Goal: Task Accomplishment & Management: Use online tool/utility

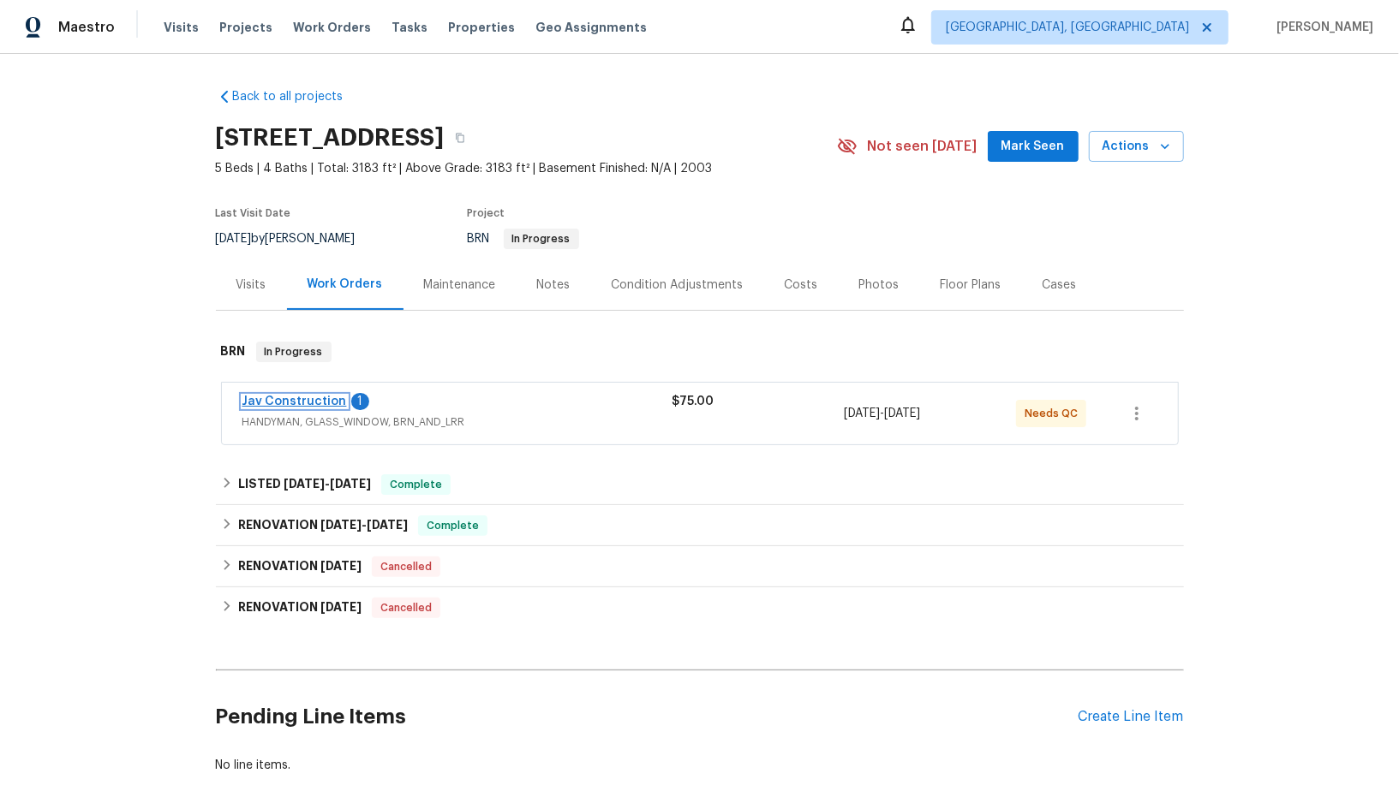
click at [288, 404] on link "Jav Construction" at bounding box center [294, 402] width 104 height 12
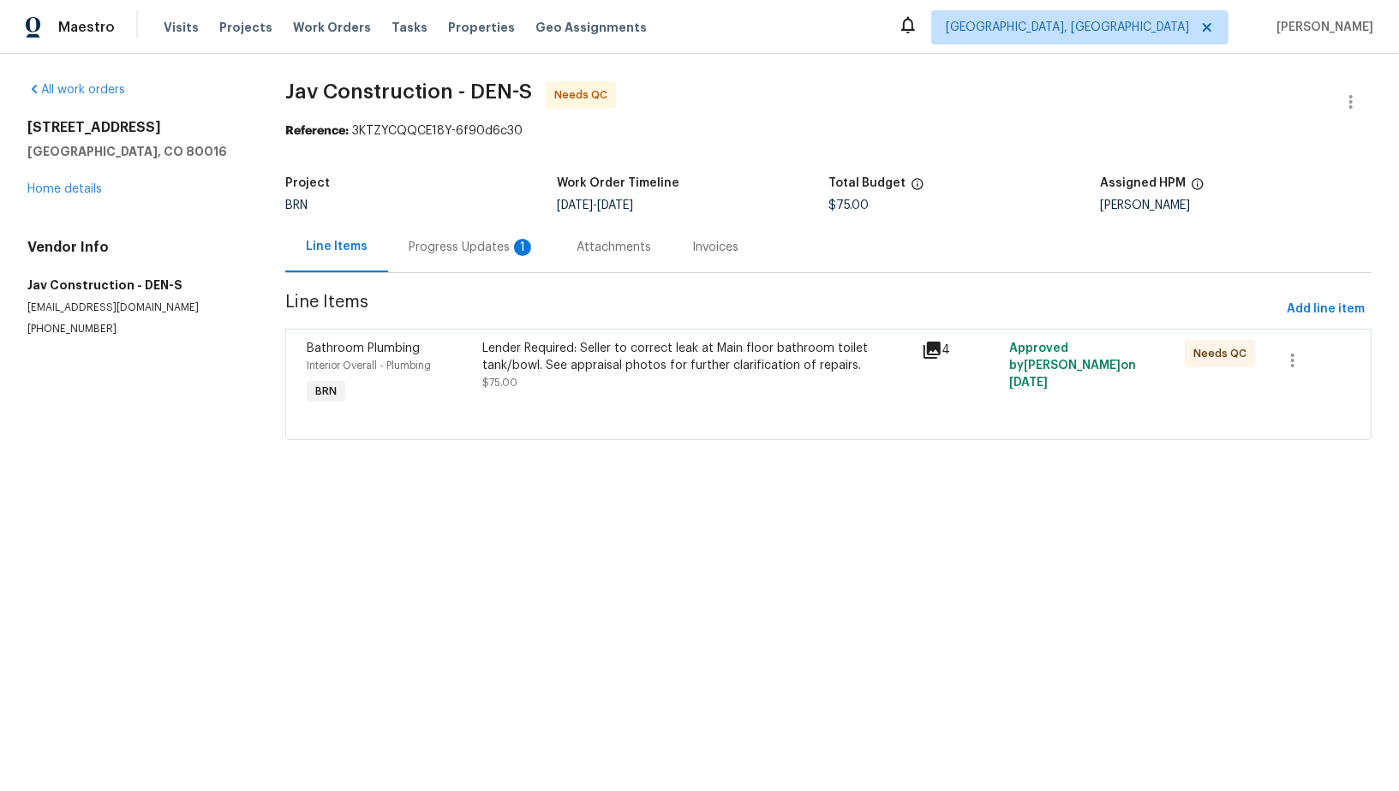
click at [530, 354] on div "Lender Required: Seller to correct leak at Main floor bathroom toilet tank/bowl…" at bounding box center [696, 357] width 428 height 34
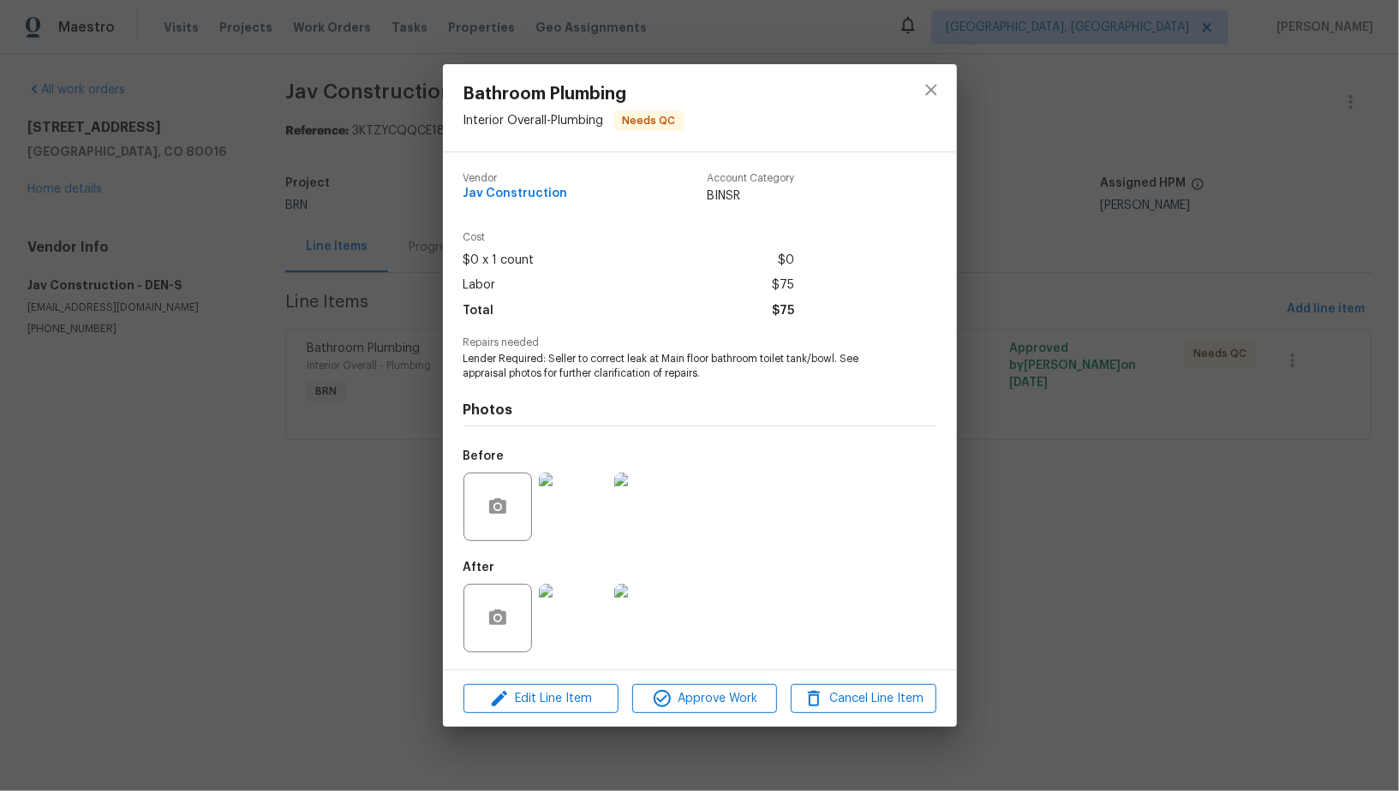
click at [563, 621] on img at bounding box center [573, 618] width 69 height 69
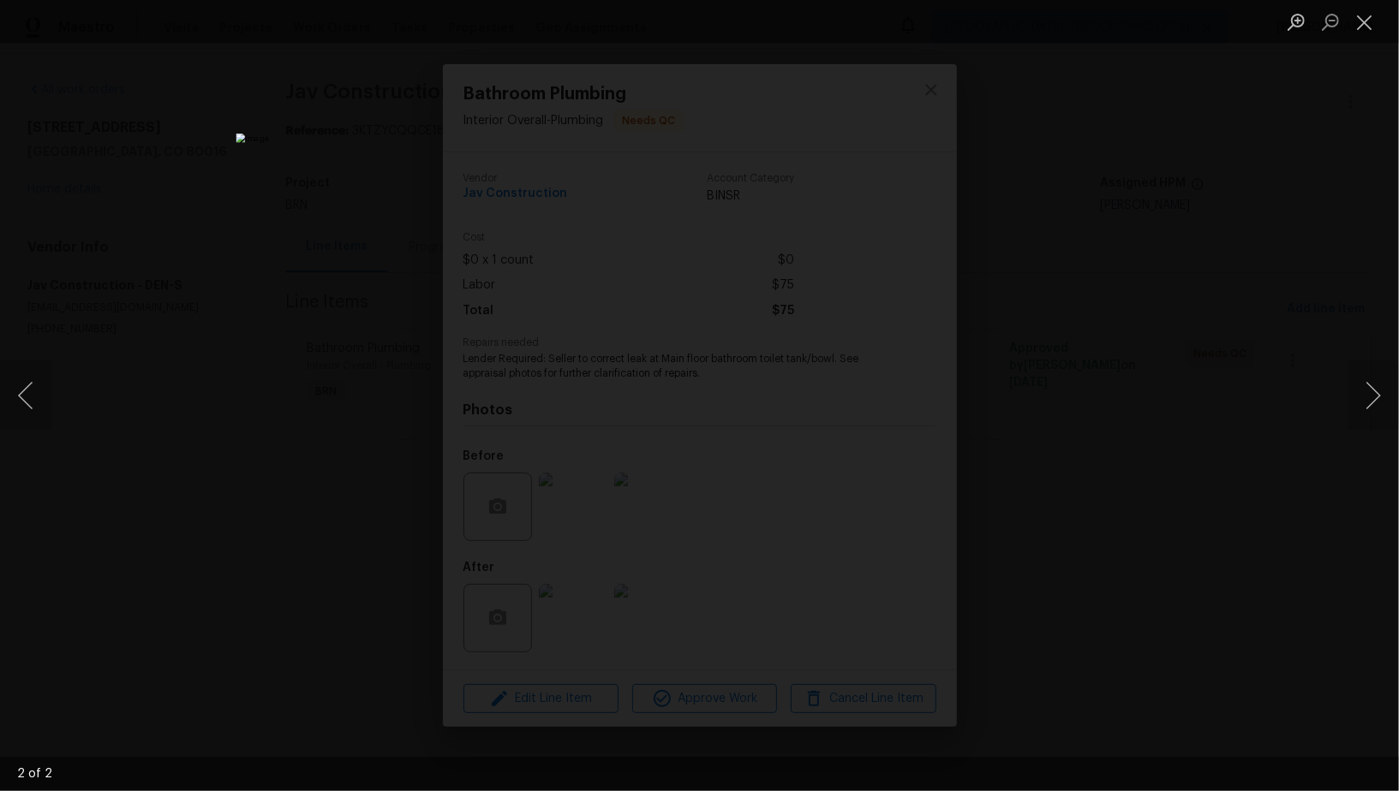
click at [1056, 517] on div "Lightbox" at bounding box center [699, 395] width 1399 height 791
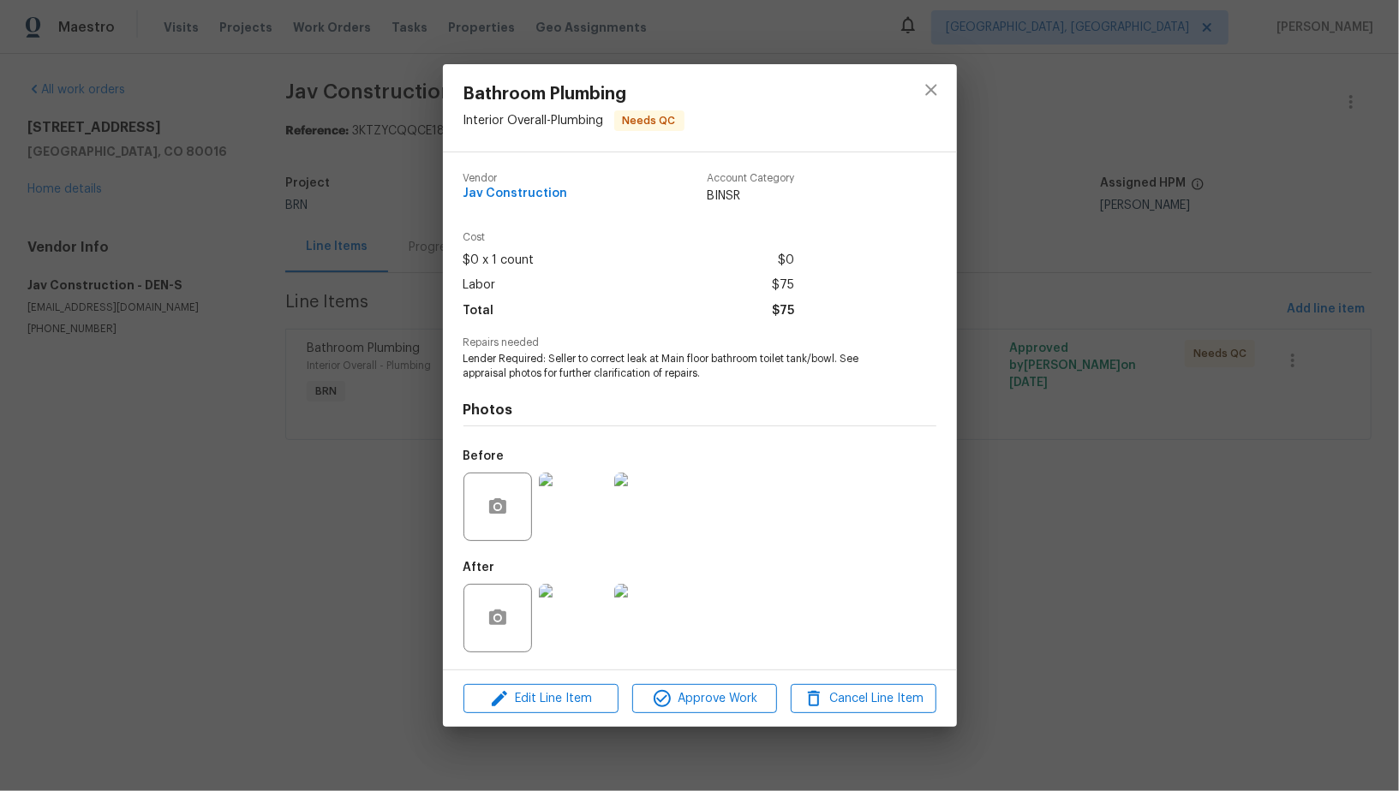
click at [1056, 517] on div "Bathroom Plumbing Interior Overall - Plumbing Needs QC Vendor Jav Construction …" at bounding box center [699, 395] width 1399 height 791
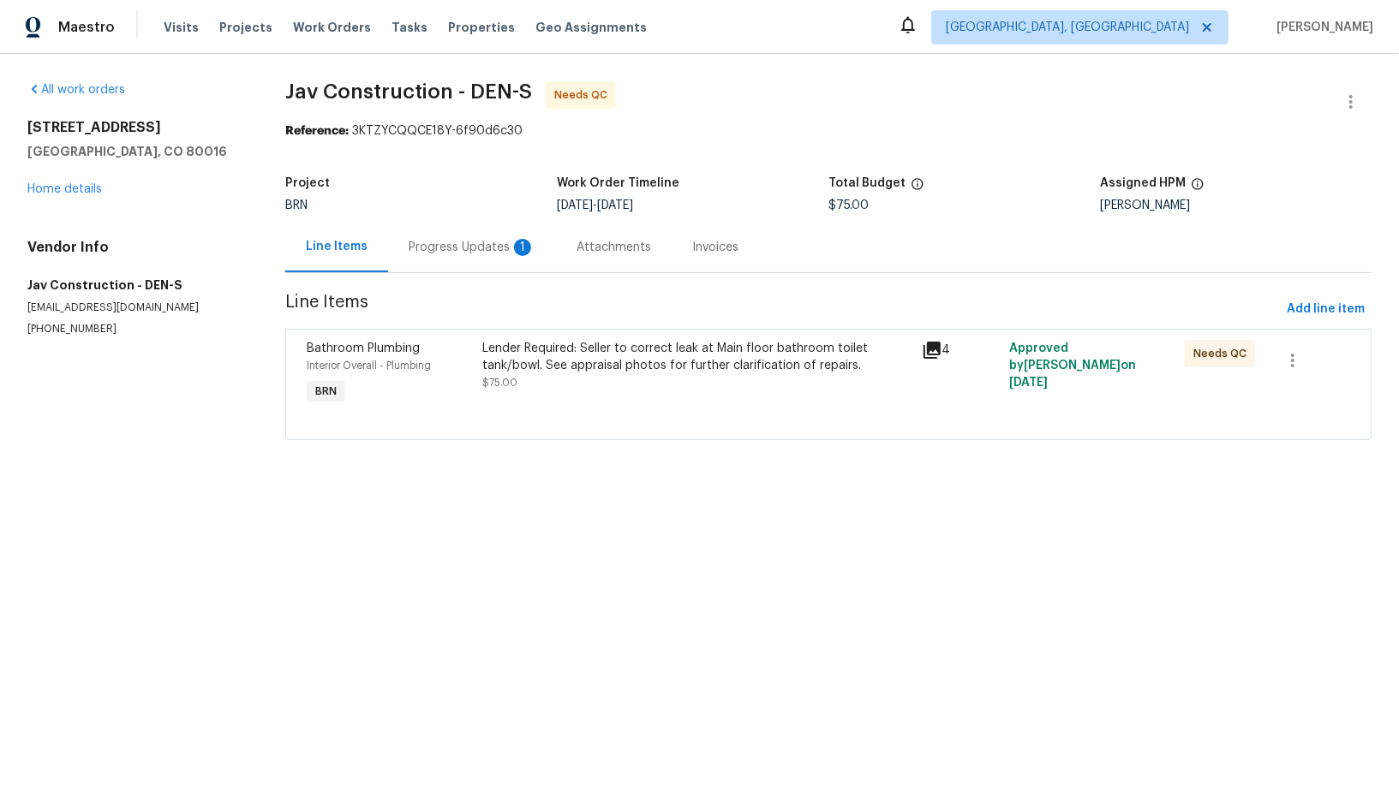
click at [492, 235] on div "Progress Updates 1" at bounding box center [472, 247] width 168 height 51
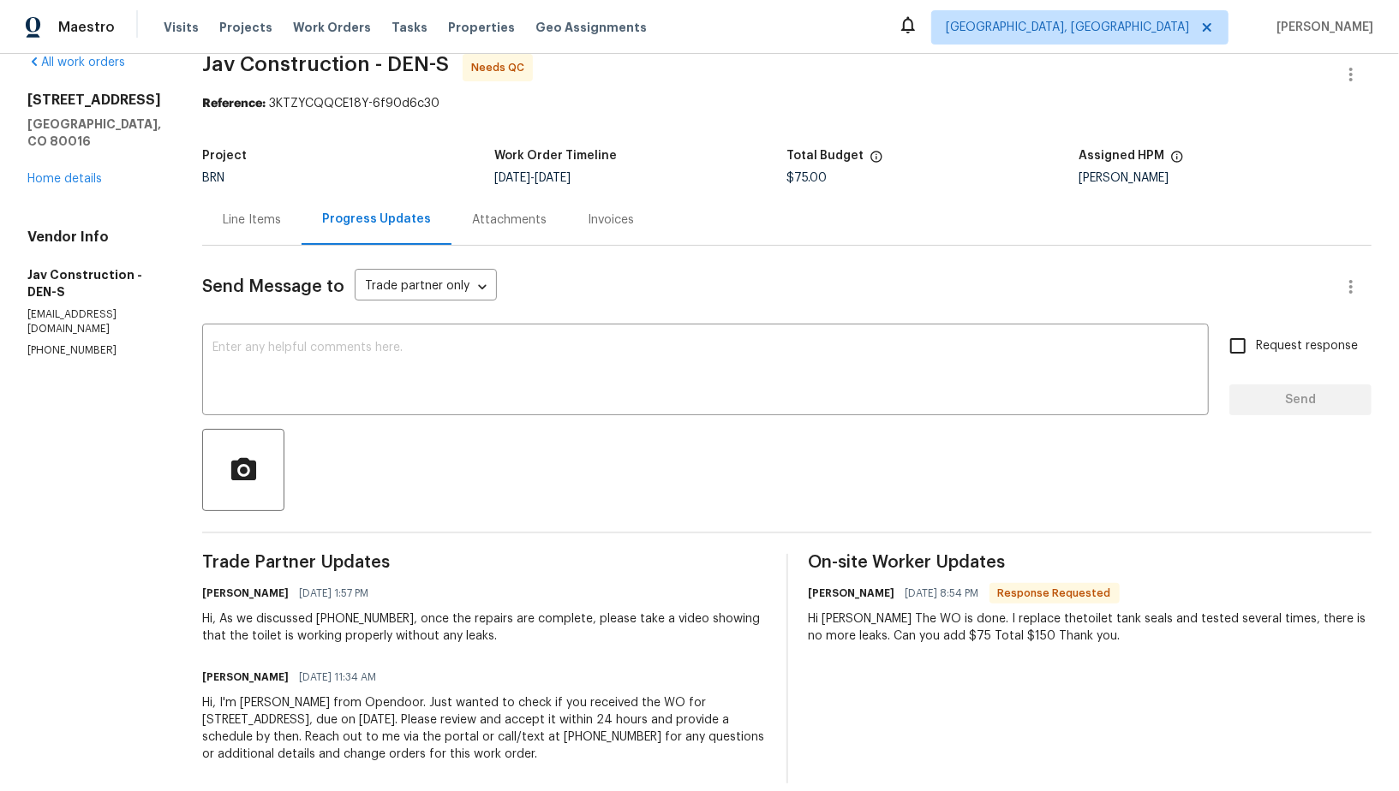
scroll to position [46, 0]
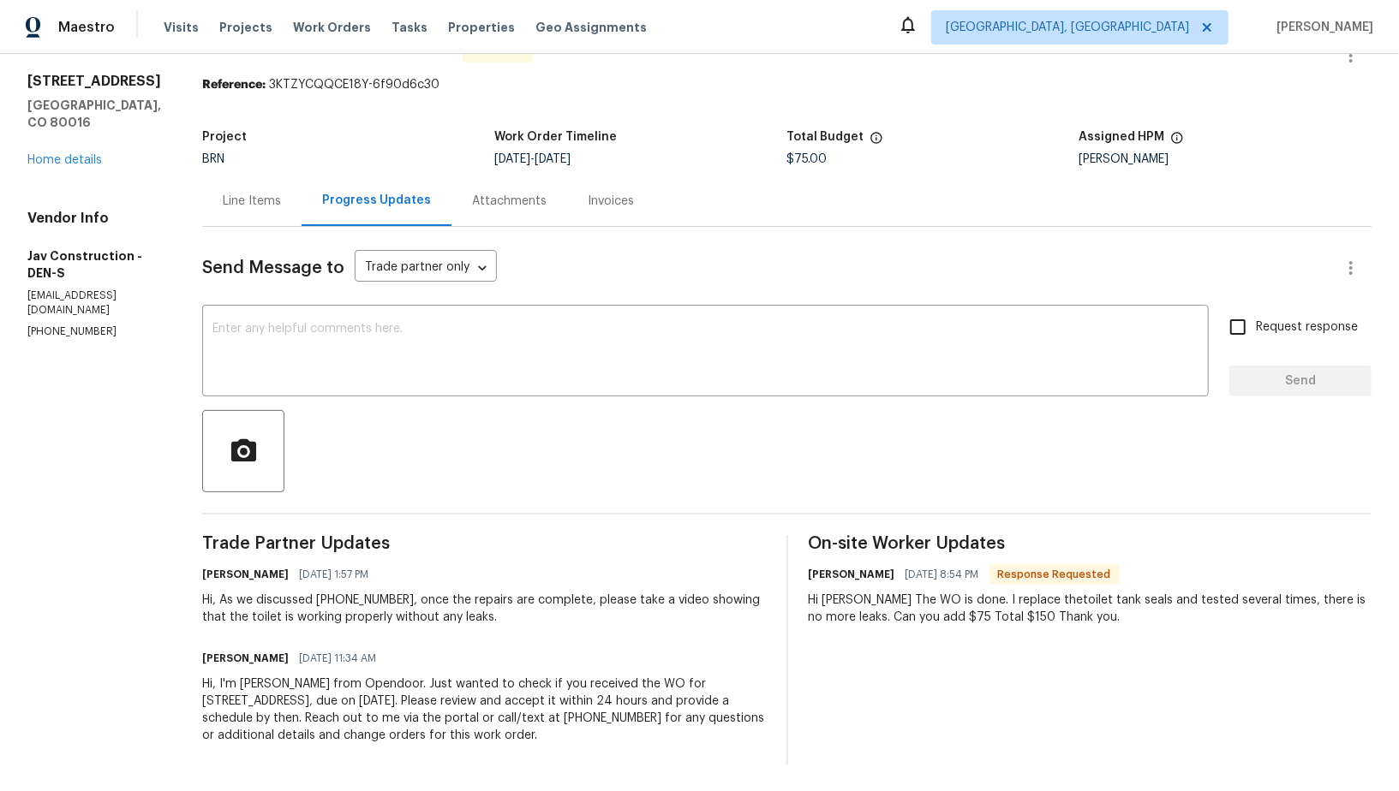
click at [241, 195] on div "Line Items" at bounding box center [252, 201] width 58 height 17
